Goal: Task Accomplishment & Management: Manage account settings

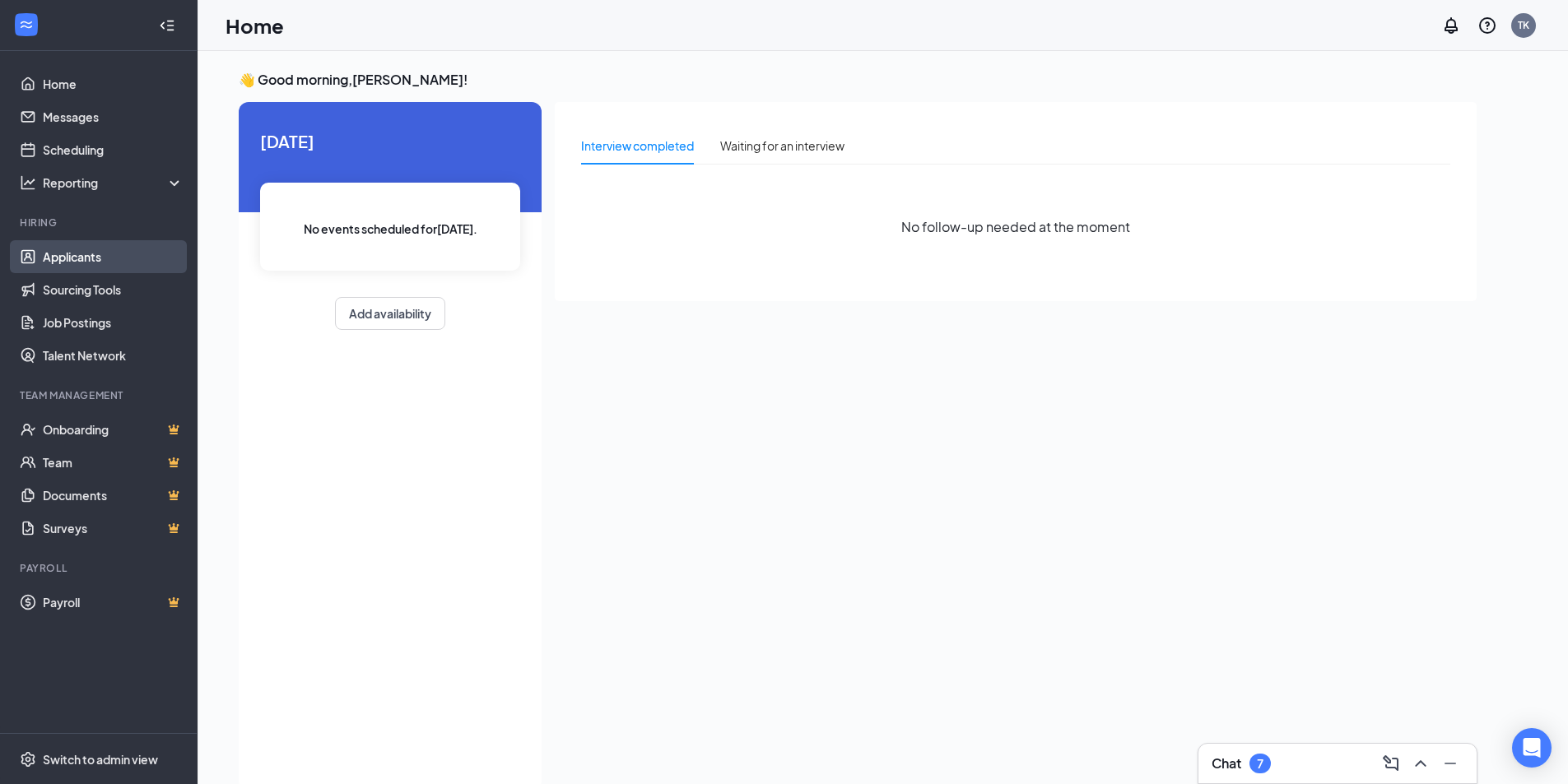
click at [81, 260] on link "Applicants" at bounding box center [113, 256] width 141 height 33
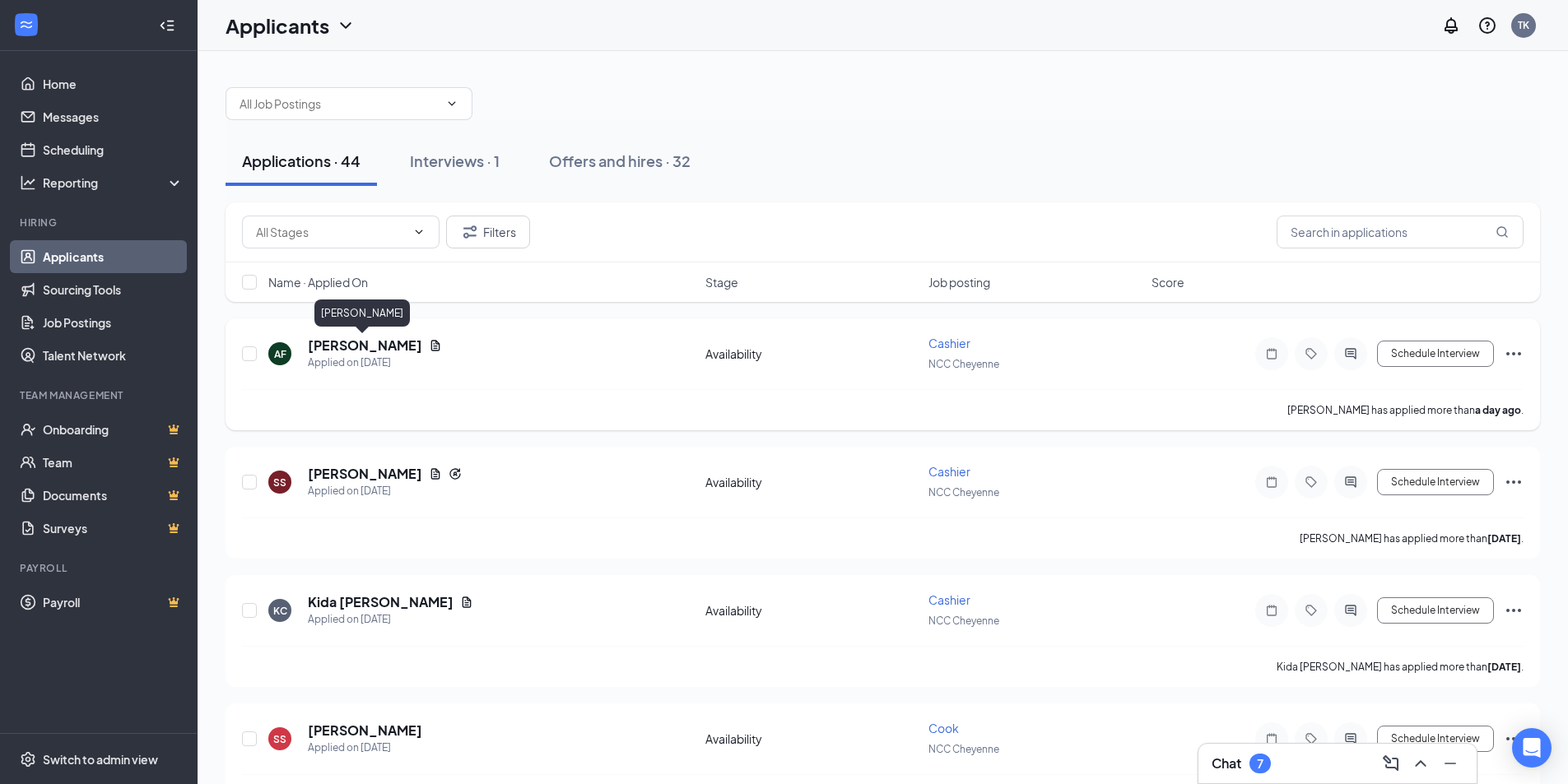
click at [351, 345] on h5 "[PERSON_NAME]" at bounding box center [365, 345] width 114 height 18
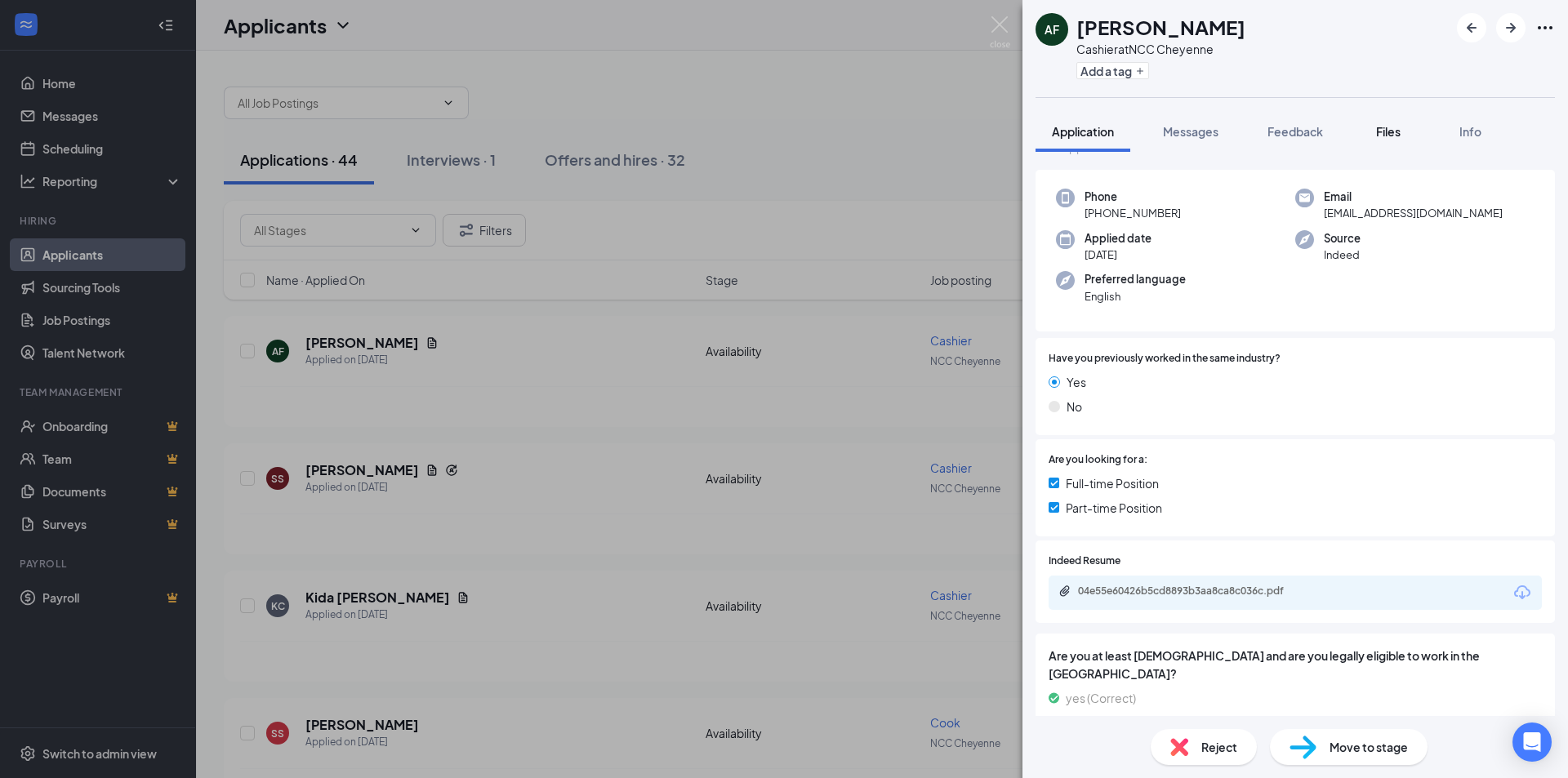
scroll to position [108, 0]
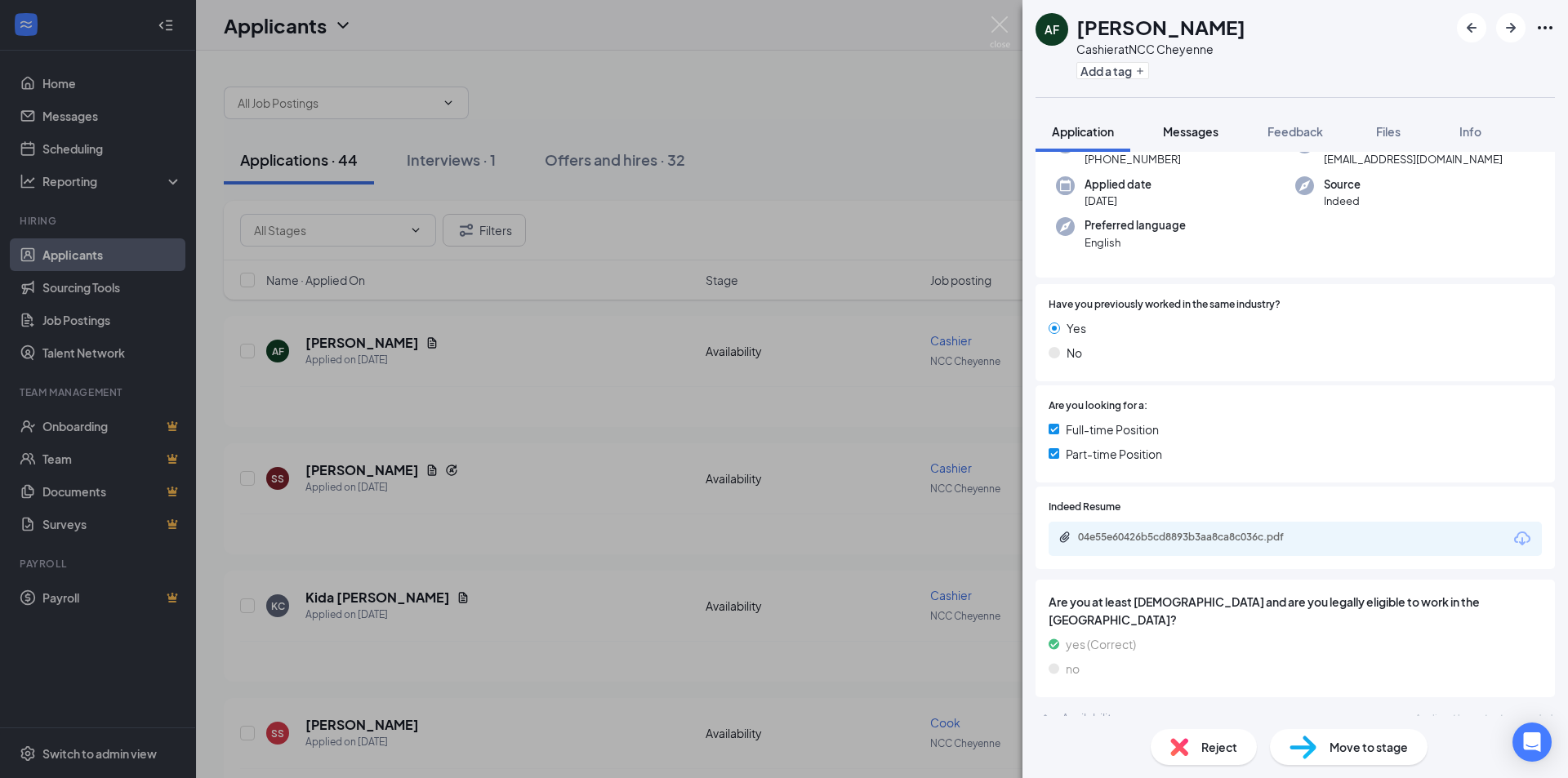
click at [1214, 130] on span "Messages" at bounding box center [1190, 131] width 56 height 15
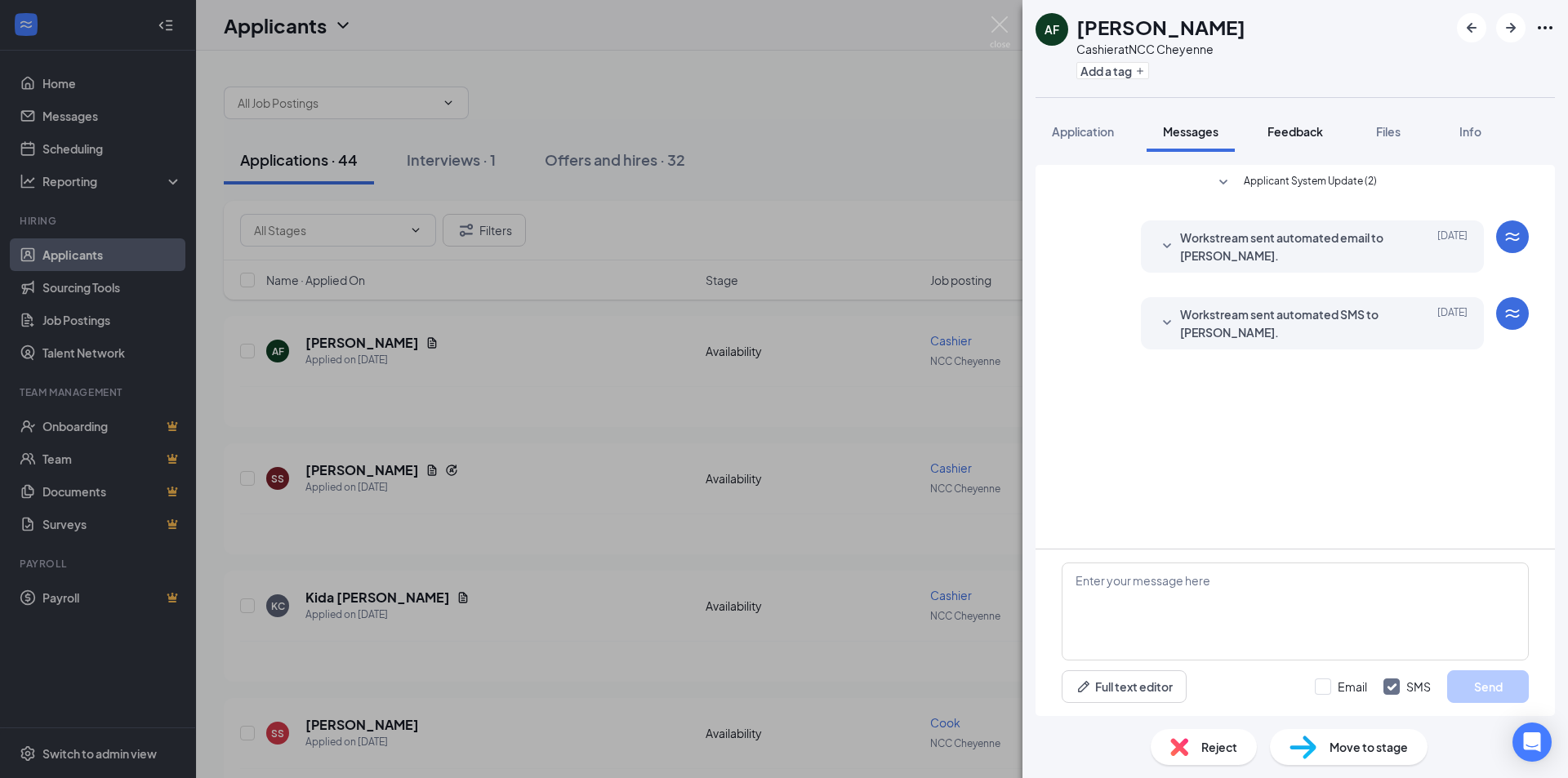
click at [1304, 119] on button "Feedback" at bounding box center [1295, 131] width 88 height 41
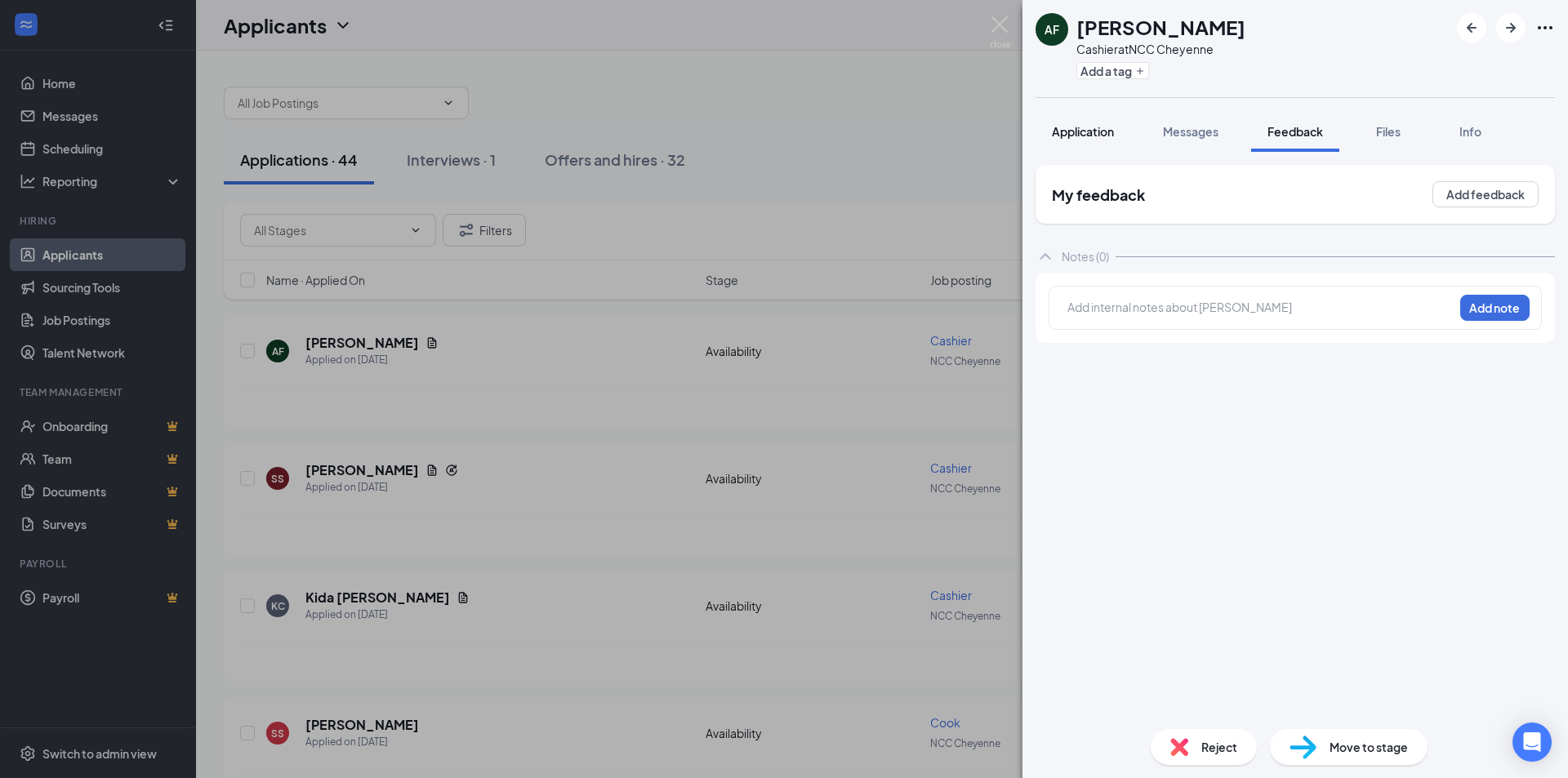
click at [1120, 129] on button "Application" at bounding box center [1083, 131] width 95 height 41
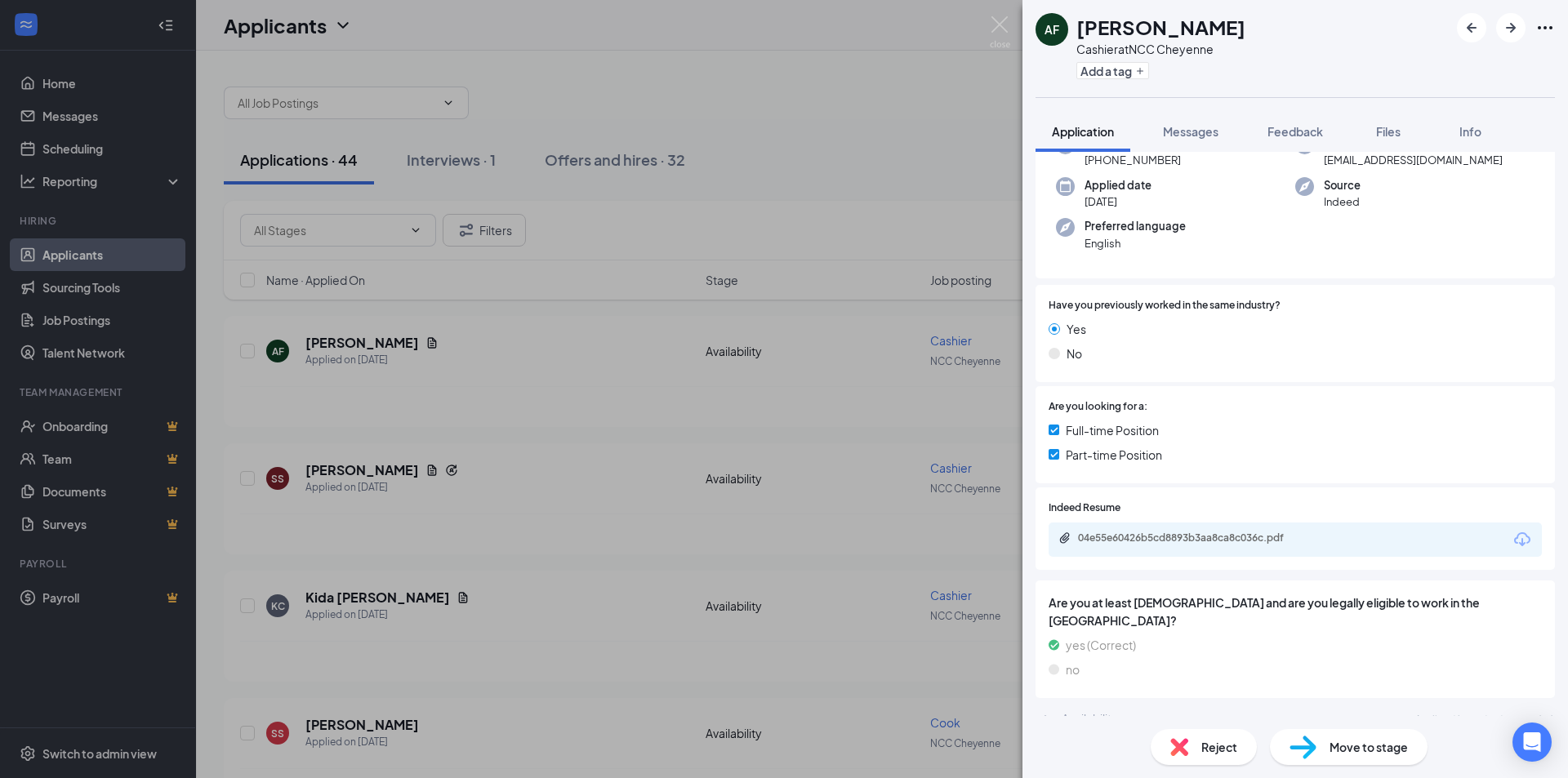
scroll to position [108, 0]
click at [1176, 534] on div "04e55e60426b5cd8893b3aa8ca8c036c.pdf" at bounding box center [1192, 537] width 229 height 13
click at [1052, 707] on icon "ChevronUp" at bounding box center [1044, 717] width 20 height 20
click at [1053, 707] on icon "ChevronDown" at bounding box center [1044, 717] width 20 height 20
click at [1053, 707] on icon "ChevronUp" at bounding box center [1044, 717] width 20 height 20
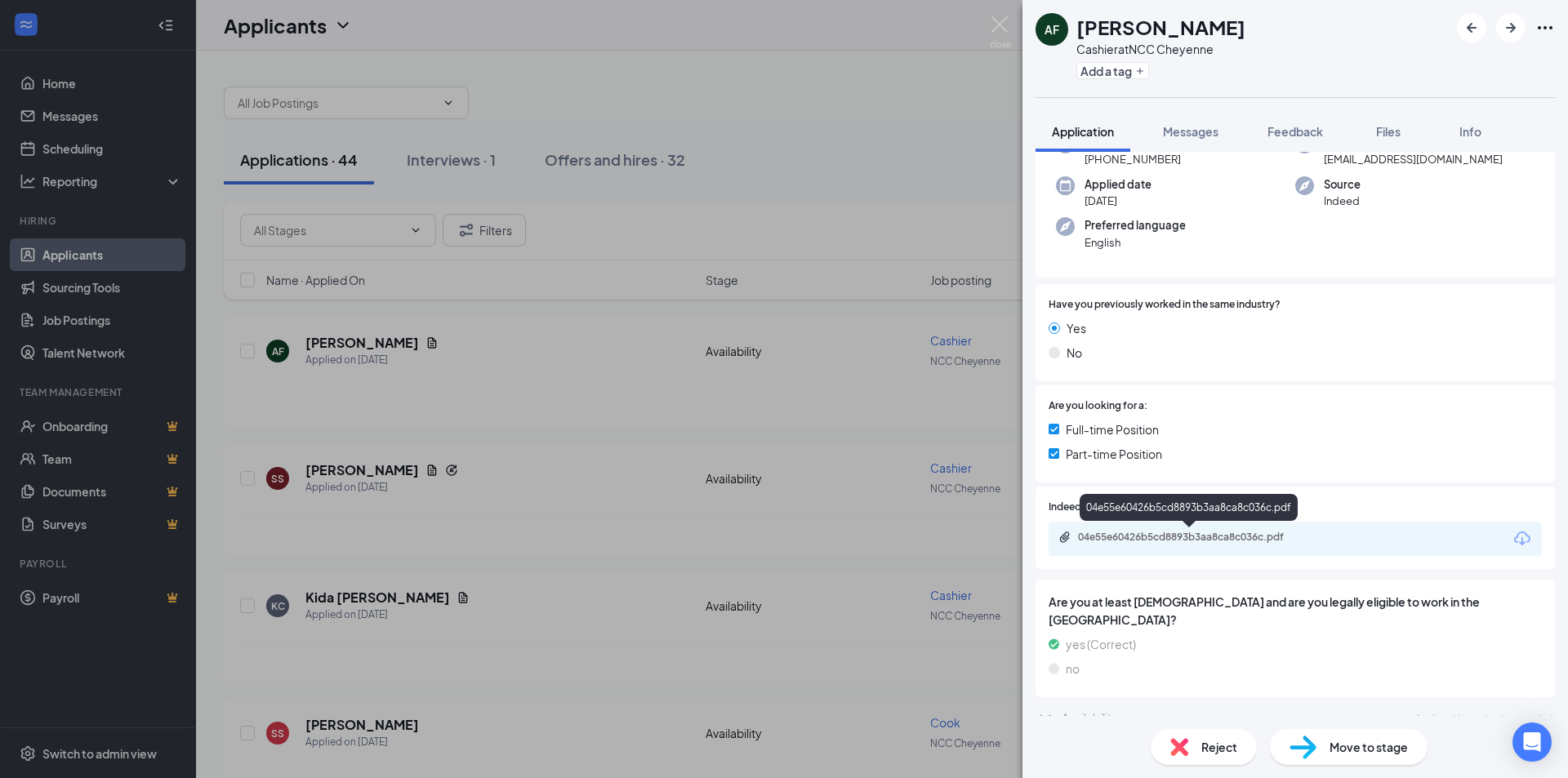
click at [1111, 533] on div "04e55e60426b5cd8893b3aa8ca8c036c.pdf" at bounding box center [1192, 537] width 229 height 13
click at [1280, 545] on div "04e55e60426b5cd8893b3aa8ca8c036c.pdf" at bounding box center [1190, 538] width 264 height 16
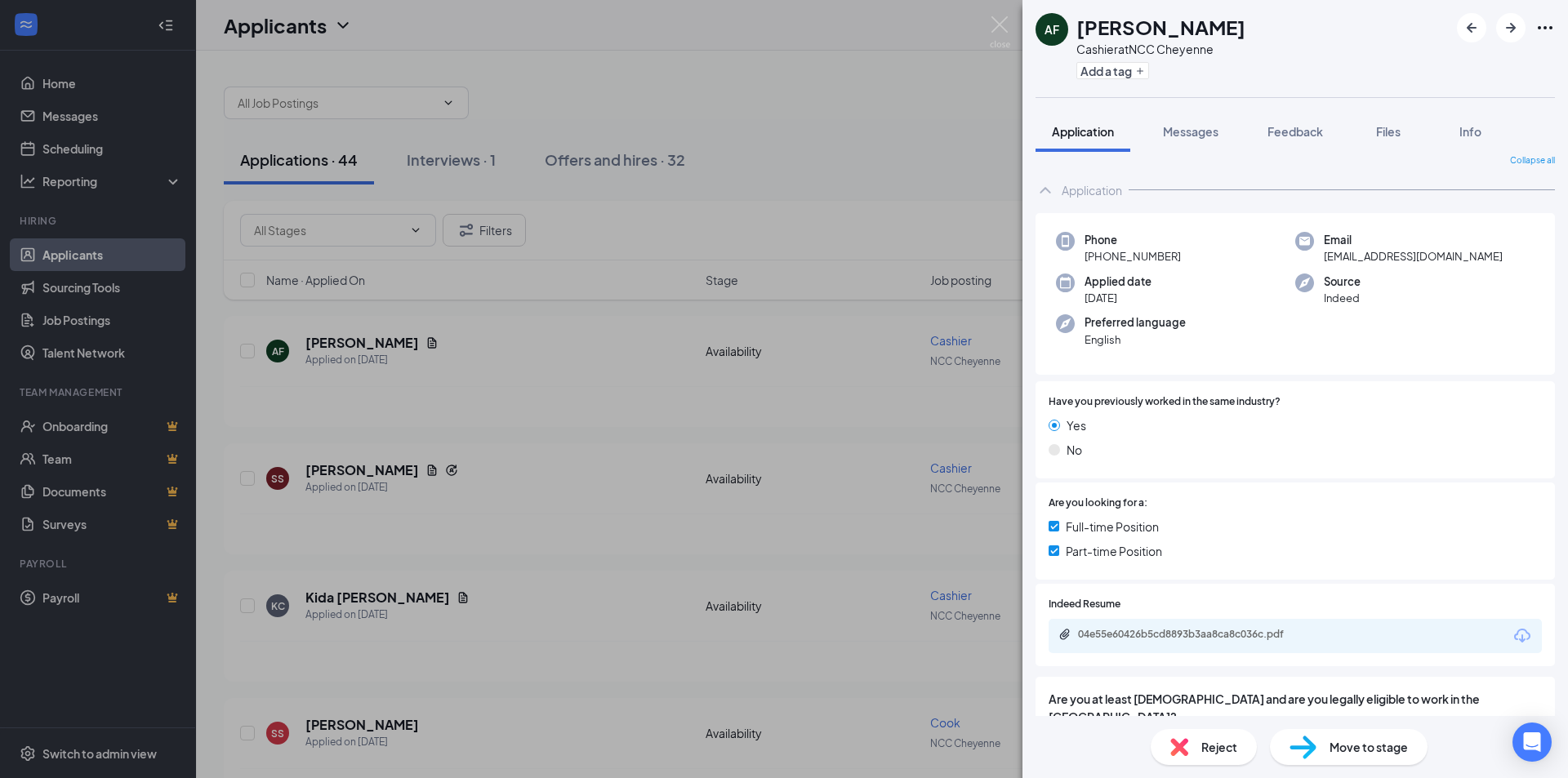
scroll to position [0, 0]
